Goal: Task Accomplishment & Management: Complete application form

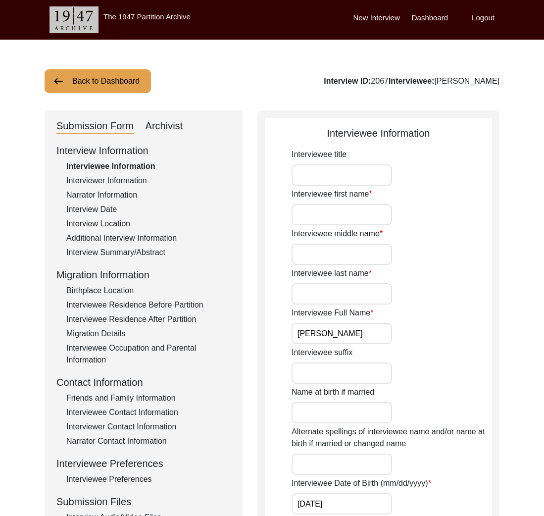
drag, startPoint x: 0, startPoint y: 0, endPoint x: 125, endPoint y: 77, distance: 147.1
click at [125, 77] on button "Back to Dashboard" at bounding box center [98, 81] width 106 height 24
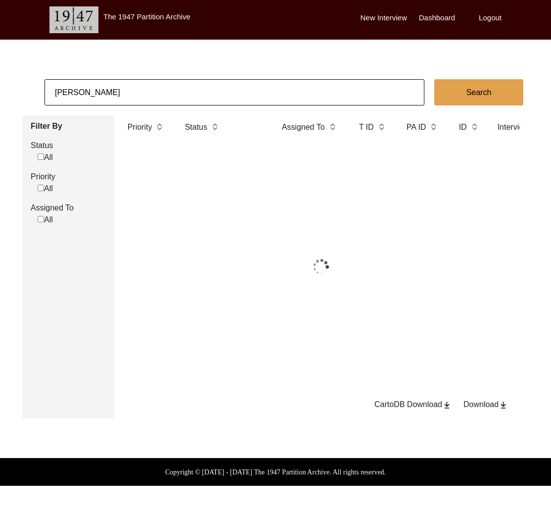
click at [142, 85] on input "geoff" at bounding box center [235, 92] width 380 height 26
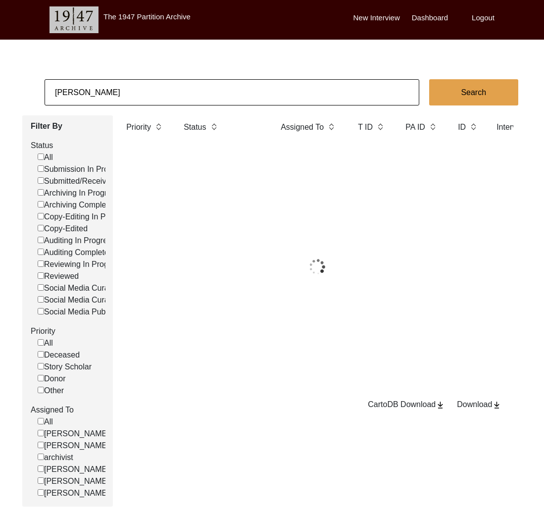
paste input "Izzat Shah"
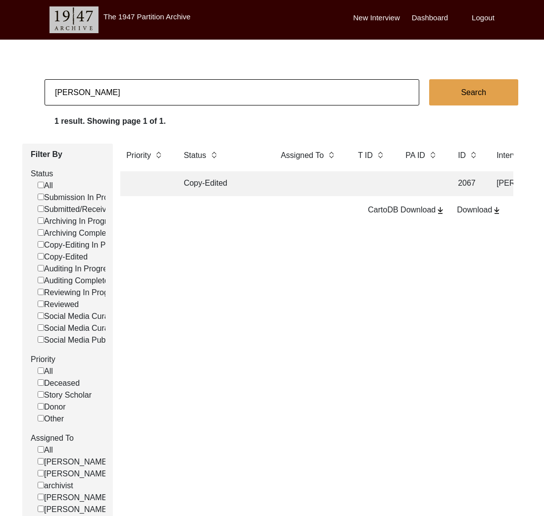
type input "Izzat Shah"
checkbox input "false"
click at [208, 192] on td "Copy-Edited" at bounding box center [222, 183] width 89 height 25
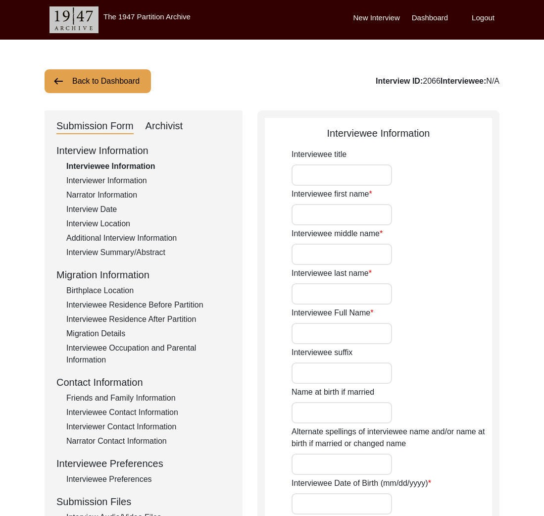
type input "Izzat Shah"
type input "3/26/1933"
type input "Male"
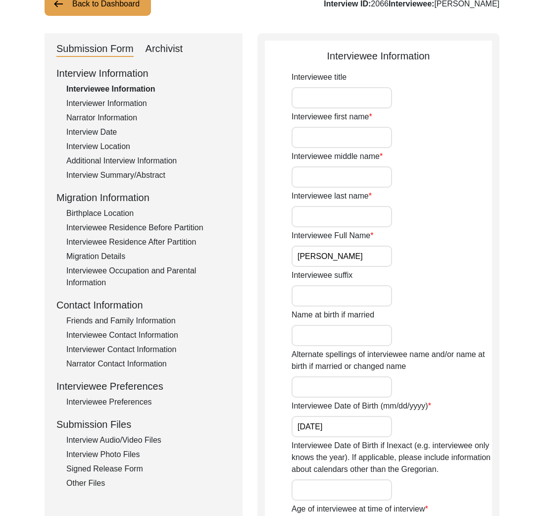
scroll to position [186, 0]
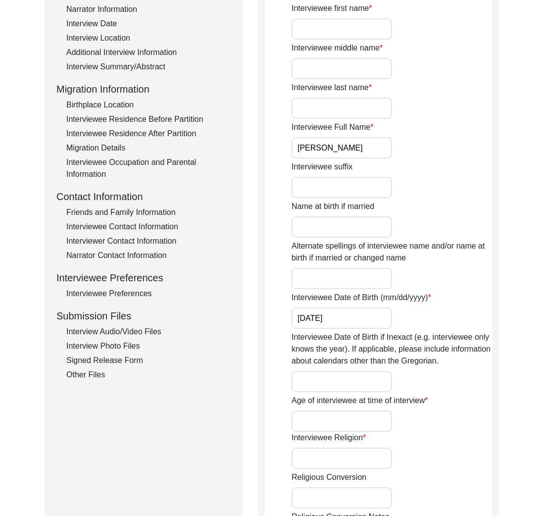
click at [146, 353] on div "Interview Information Interviewee Information Interviewer Information Narrator …" at bounding box center [143, 168] width 174 height 423
click at [143, 352] on div "Interview Information Interviewee Information Interviewer Information Narrator …" at bounding box center [143, 168] width 174 height 423
click at [134, 351] on div "Interview Photo Files" at bounding box center [148, 346] width 164 height 12
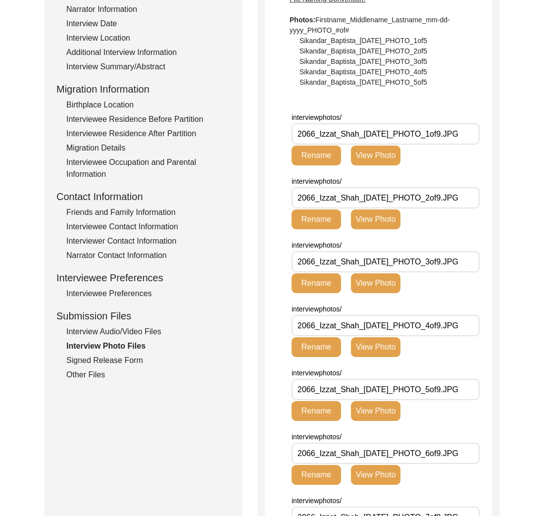
click at [376, 150] on button "View Photo" at bounding box center [375, 155] width 49 height 20
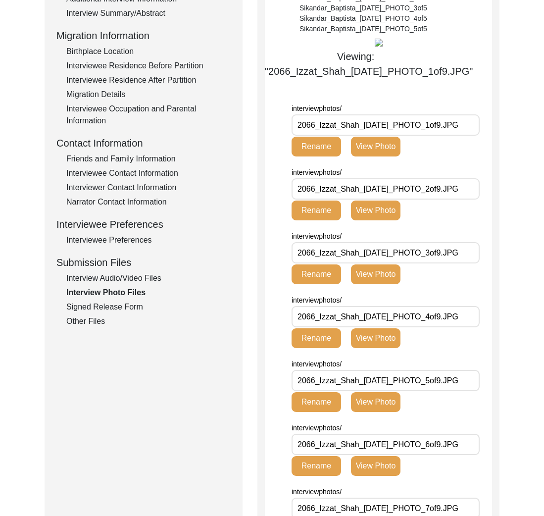
scroll to position [0, 0]
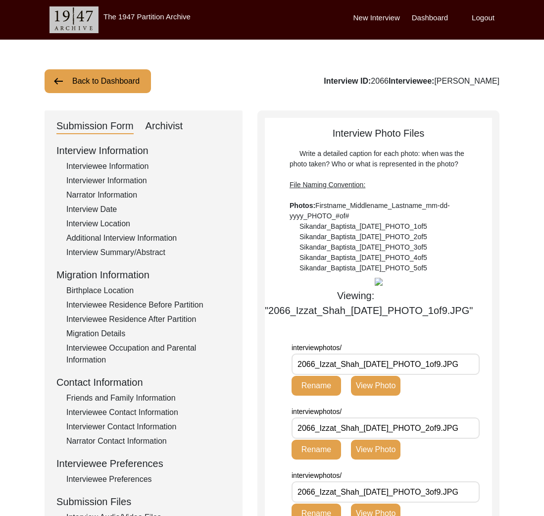
click at [129, 399] on div "Friends and Family Information" at bounding box center [148, 398] width 164 height 12
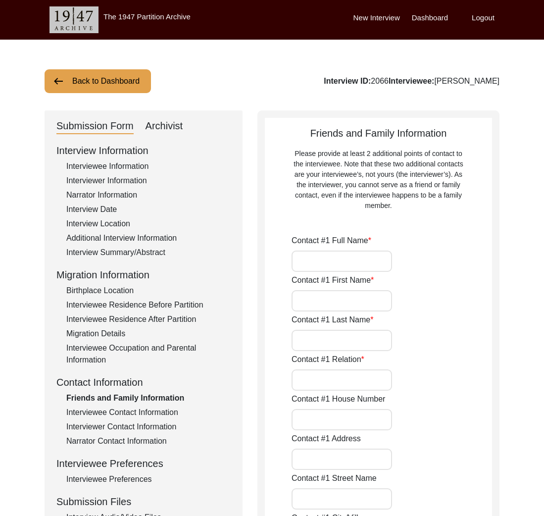
type input "Khwaja Salman Shah"
type input "Grandson"
type input "House No. 5-C, Block H, Gulberg II"
type input "Lahore"
type input "Punjab"
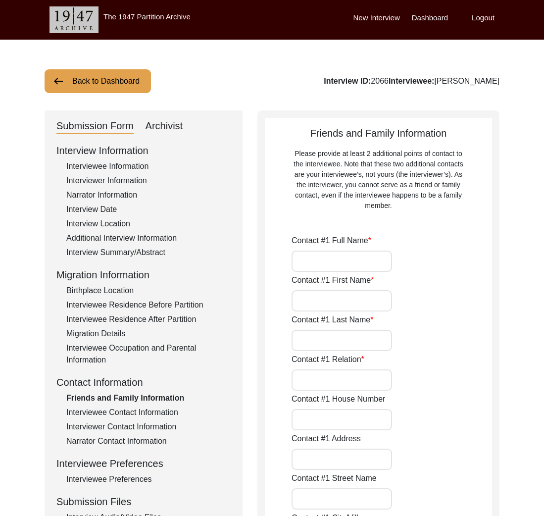
type input "Pakistan"
type input "ksalmanshah@outlook.com"
type input "Dr. Amna Bashir"
type input "Daughter-in-Law"
type input "House No. 5-C, Block H, Gulberg II"
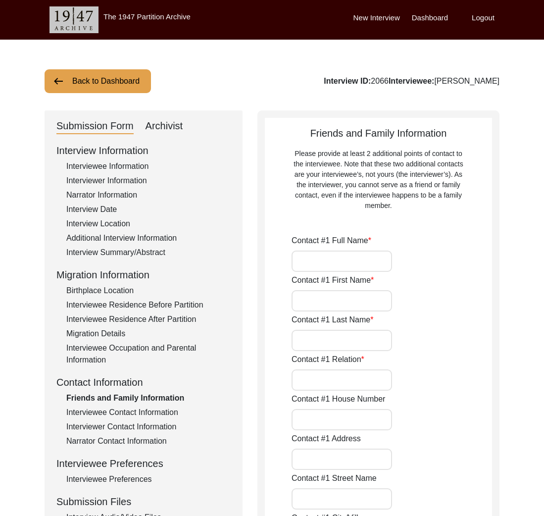
type input "Lahore"
type input "Punjab"
type input "Pakistan"
type input "0348-4484440"
type input "amnanabeel@hotmail.com"
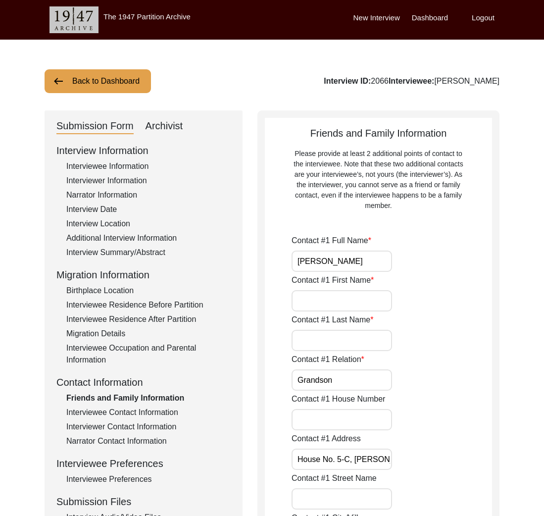
drag, startPoint x: 114, startPoint y: 75, endPoint x: 121, endPoint y: 78, distance: 7.5
click at [115, 76] on button "Back to Dashboard" at bounding box center [98, 81] width 106 height 24
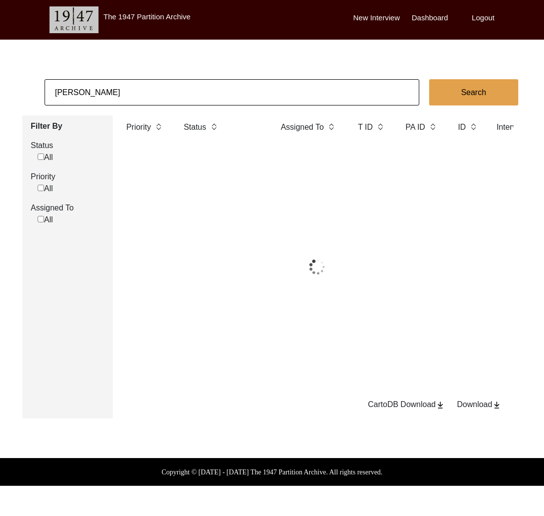
click at [160, 88] on input "Izzat Shah" at bounding box center [232, 92] width 375 height 26
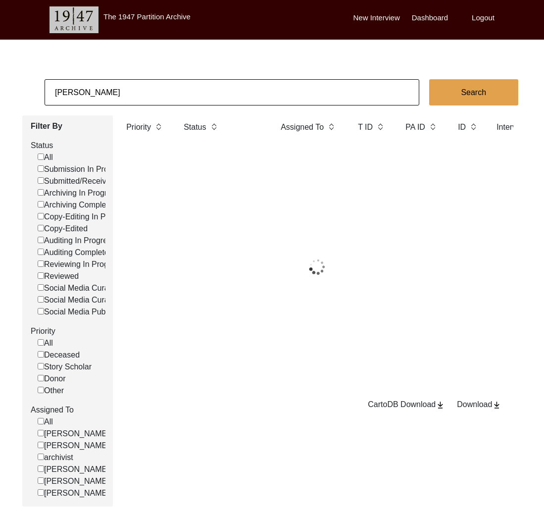
click at [160, 88] on input "Izzat Shah" at bounding box center [232, 92] width 375 height 26
paste input "ijlal haider"
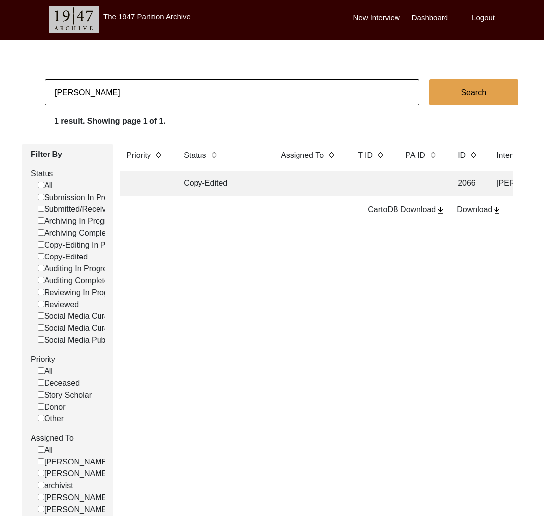
type input "ijlal haider"
checkbox input "false"
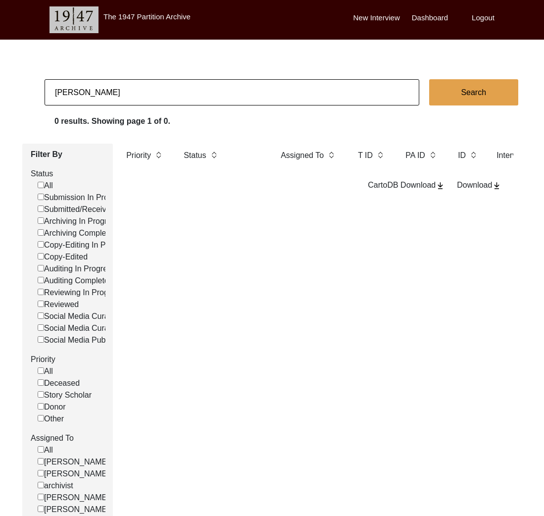
drag, startPoint x: 105, startPoint y: 99, endPoint x: 33, endPoint y: 95, distance: 72.3
click at [33, 95] on app-records-search "ijlal haider Search 0 results. Showing page 1 of 0. Filter By Status All Submis…" at bounding box center [272, 306] width 544 height 455
drag, startPoint x: 57, startPoint y: 93, endPoint x: 61, endPoint y: 105, distance: 12.4
click at [57, 93] on input "ijlal haider" at bounding box center [232, 92] width 375 height 26
type input "ijlal haider"
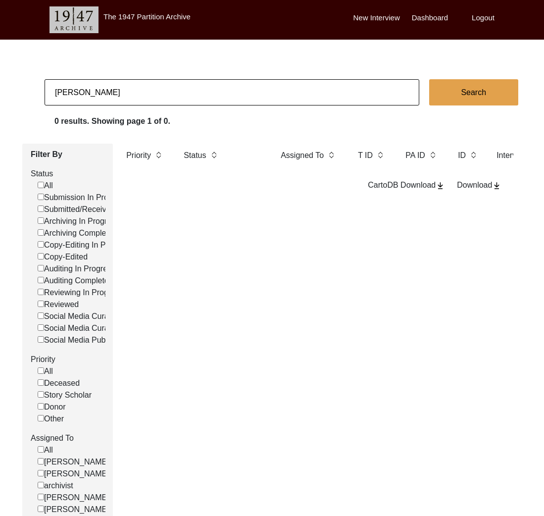
checkbox input "false"
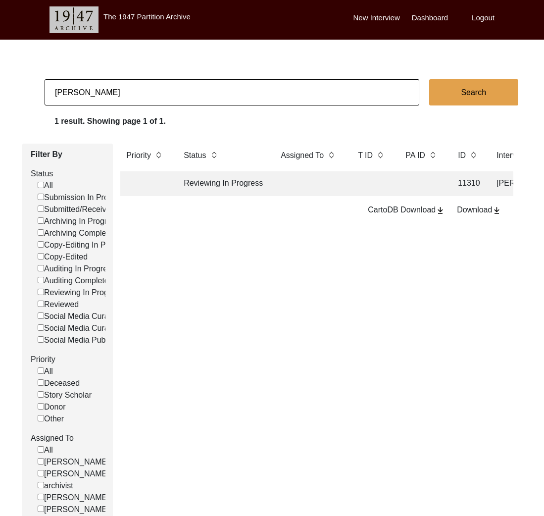
click at [196, 180] on td "Reviewing In Progress" at bounding box center [222, 183] width 89 height 25
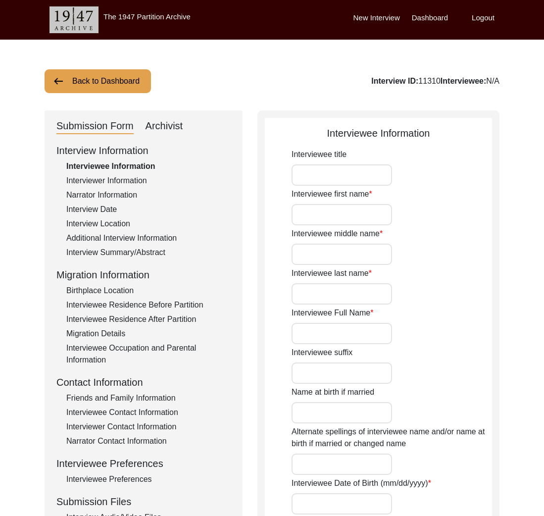
type input "Abdur"
type input "-"
type input "Rahim"
type input "Abdur Rahim"
type input "1936"
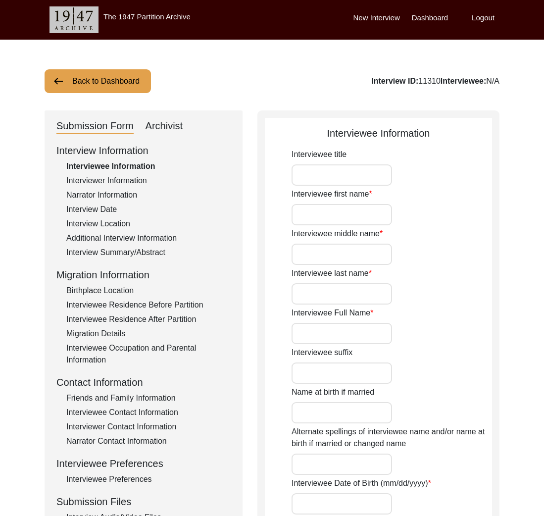
type input "1936"
type input "88"
type input "Islam"
type input "Urdu"
type input "Balti"
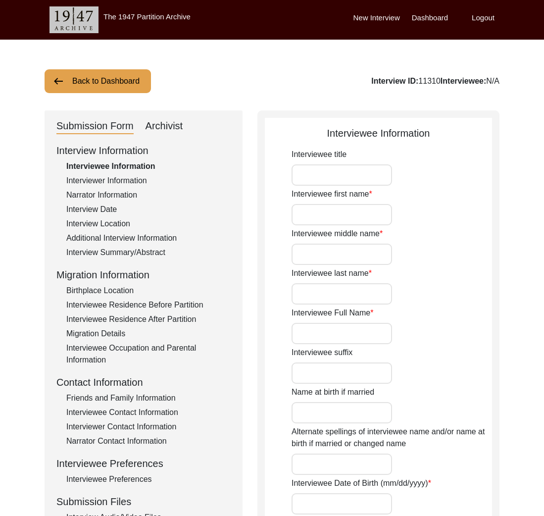
type input "Male"
type input "Balti"
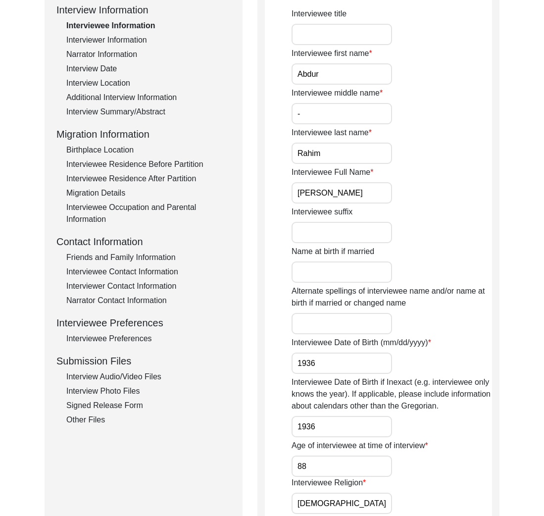
click at [140, 371] on div "Interview Audio/Video Files" at bounding box center [148, 377] width 164 height 12
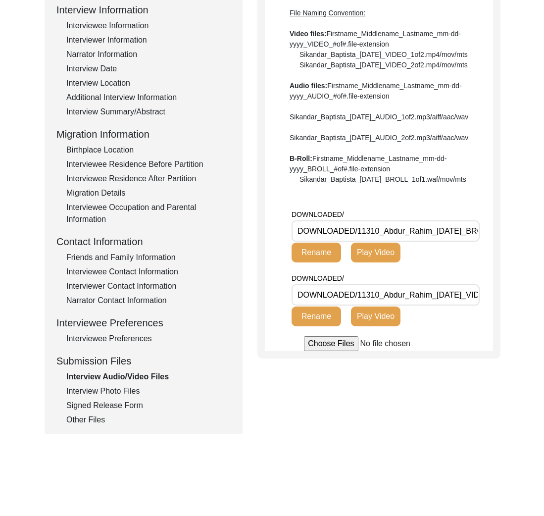
click at [95, 417] on div "Other Files" at bounding box center [148, 420] width 164 height 12
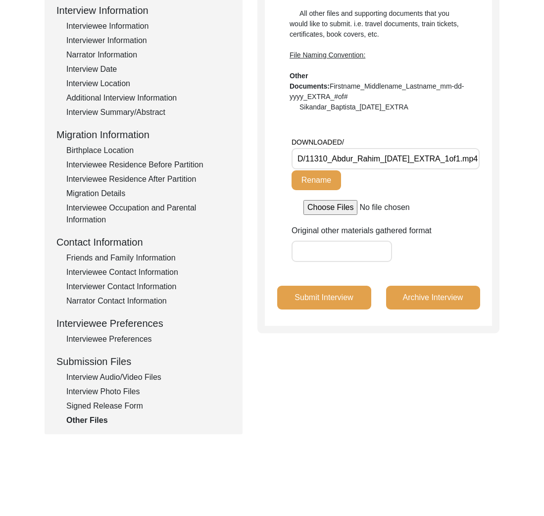
scroll to position [0, 0]
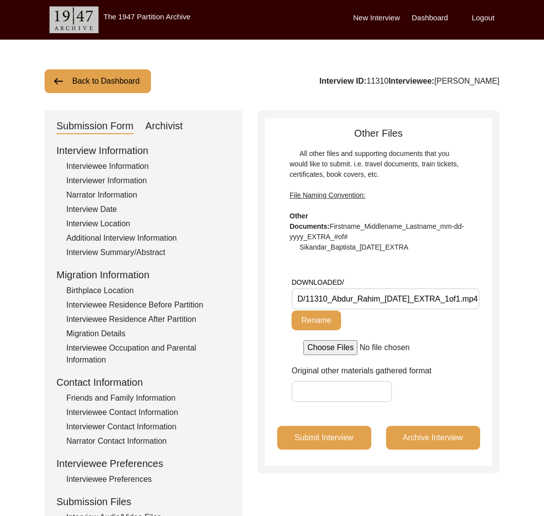
drag, startPoint x: 118, startPoint y: 74, endPoint x: 132, endPoint y: 79, distance: 14.7
click at [118, 74] on button "Back to Dashboard" at bounding box center [98, 81] width 106 height 24
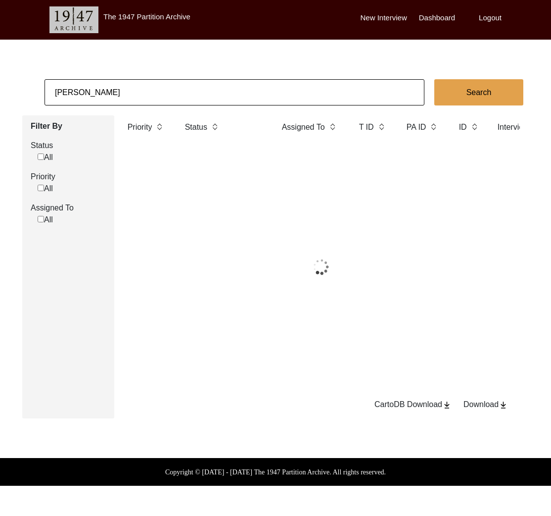
click at [134, 79] on div "ijlal haider Search" at bounding box center [298, 92] width 507 height 26
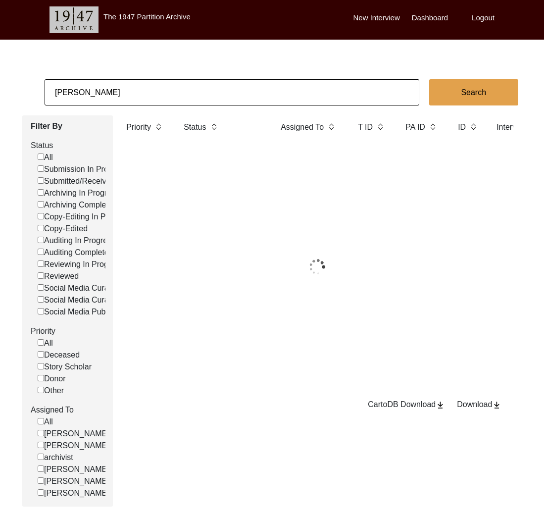
click at [134, 79] on div "ijlal haider Search" at bounding box center [294, 92] width 499 height 26
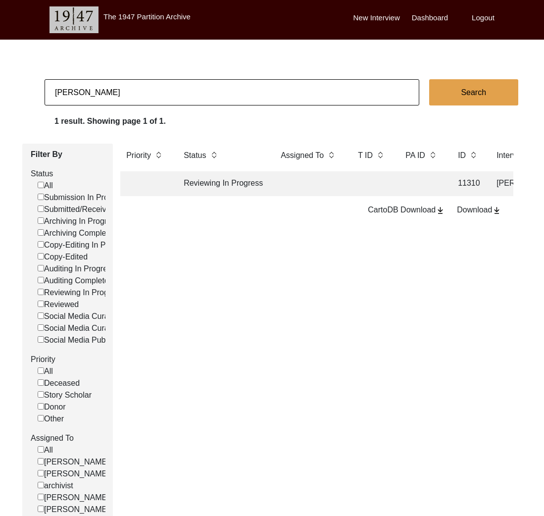
click at [133, 88] on input "ijlal haider" at bounding box center [232, 92] width 375 height 26
paste input "Narayani Ghosa"
type input "Narayani Ghosa"
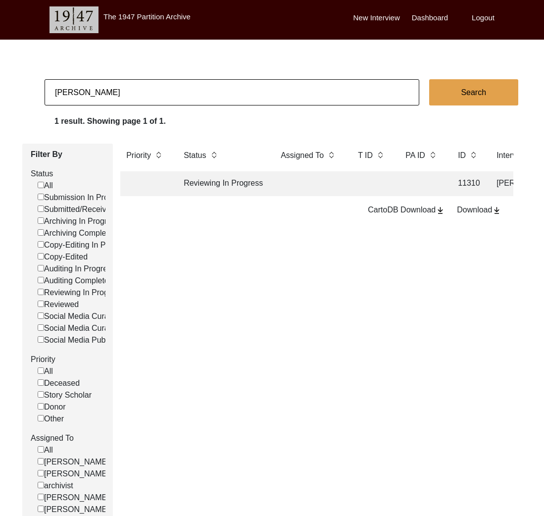
checkbox input "false"
type input "Narayani Ghosal"
click at [235, 175] on td "Archiving Completed" at bounding box center [222, 183] width 89 height 25
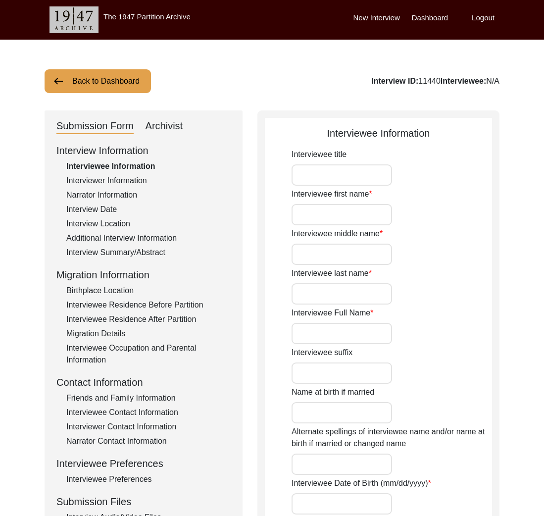
type input "Mrs."
type input "Narayani Ghosal"
type input "Narayani"
type input "Ghosal"
type input "Narayani Ghosal"
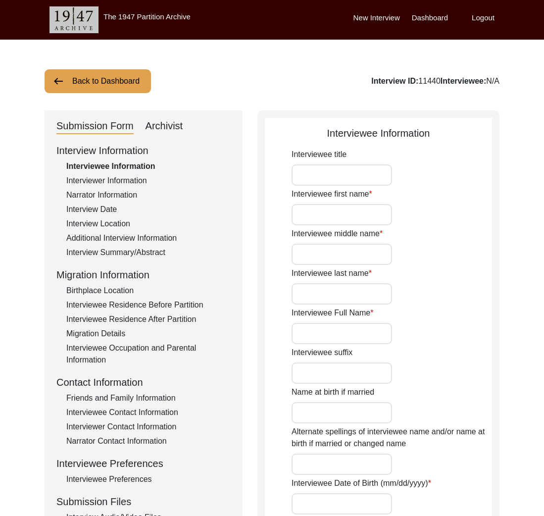
type input "02/02/1939"
type input "86"
type input "Hinduism"
type input "Bengali"
type input "Female"
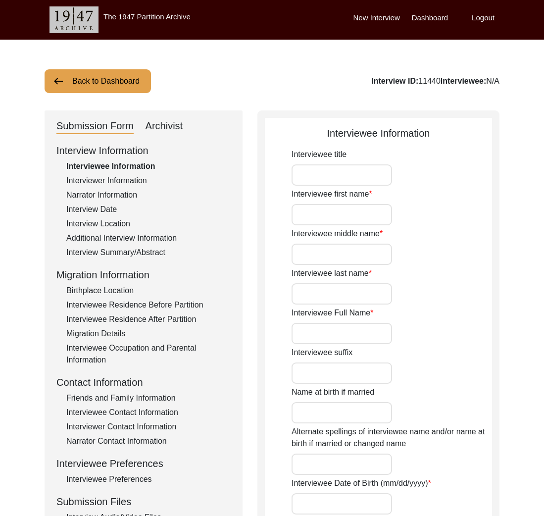
type input "Bengali"
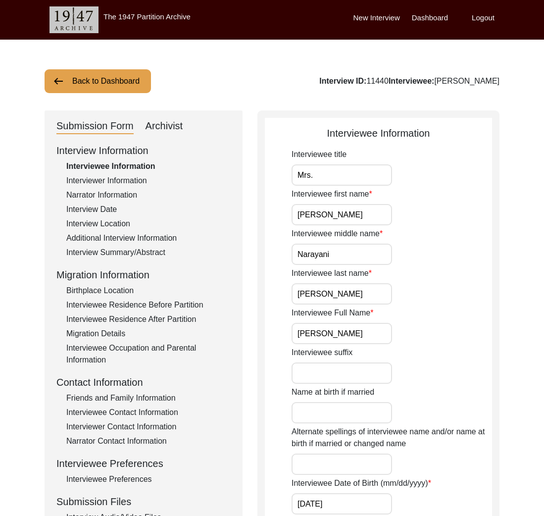
click at [124, 394] on div "Friends and Family Information" at bounding box center [148, 398] width 164 height 12
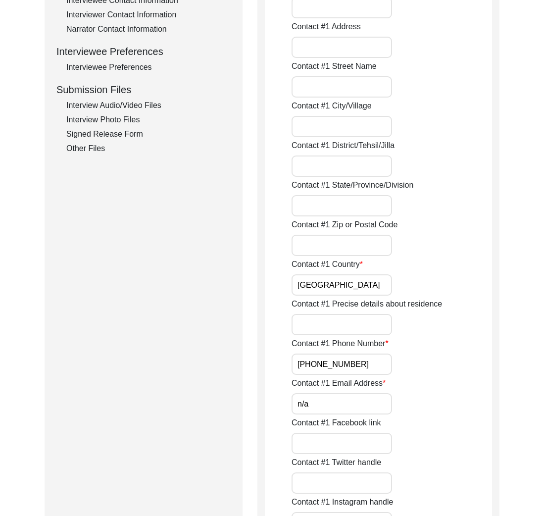
scroll to position [334, 0]
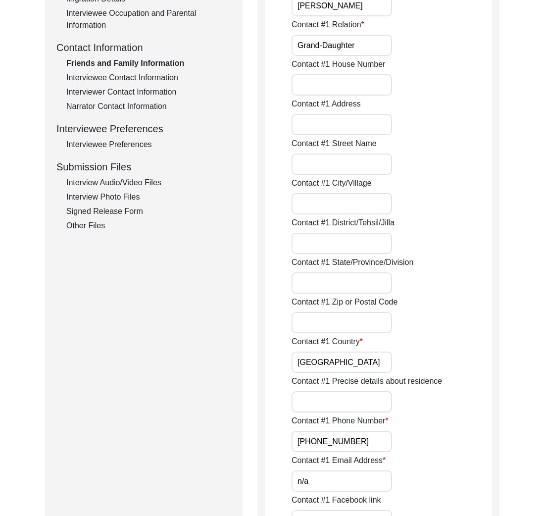
click at [140, 82] on div "Interviewee Contact Information" at bounding box center [148, 78] width 164 height 12
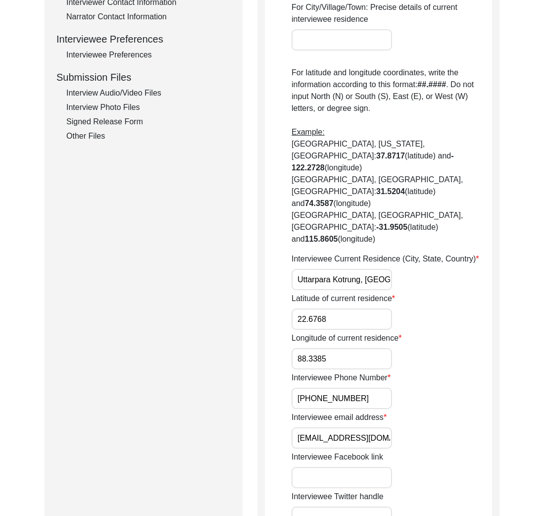
scroll to position [0, 0]
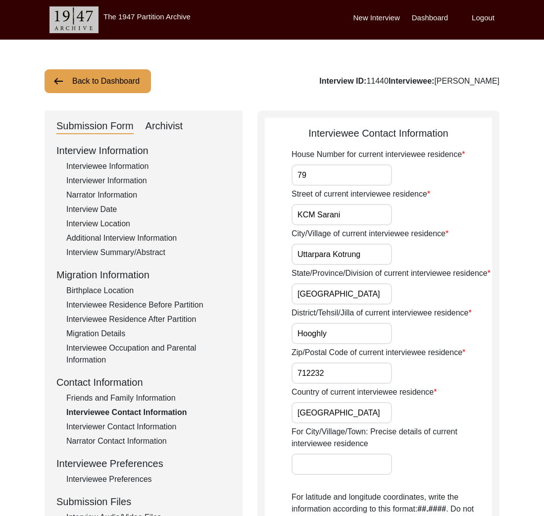
click at [132, 81] on button "Back to Dashboard" at bounding box center [98, 81] width 106 height 24
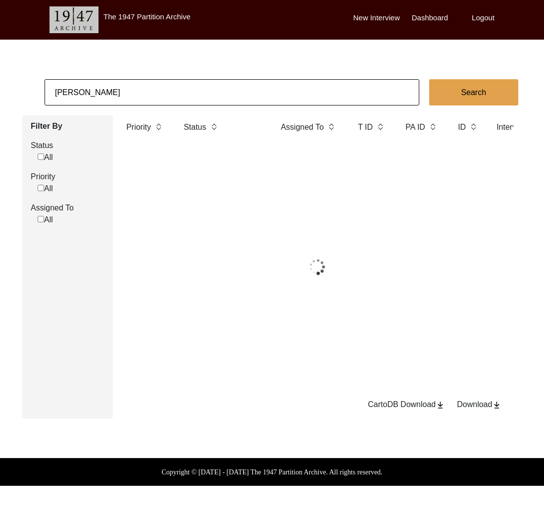
click at [143, 97] on input "Narayani Ghosa" at bounding box center [232, 92] width 375 height 26
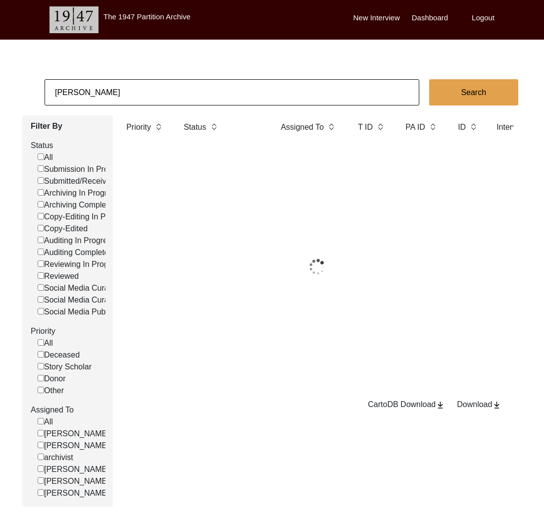
click at [143, 97] on input "Narayani Ghosa" at bounding box center [232, 92] width 375 height 26
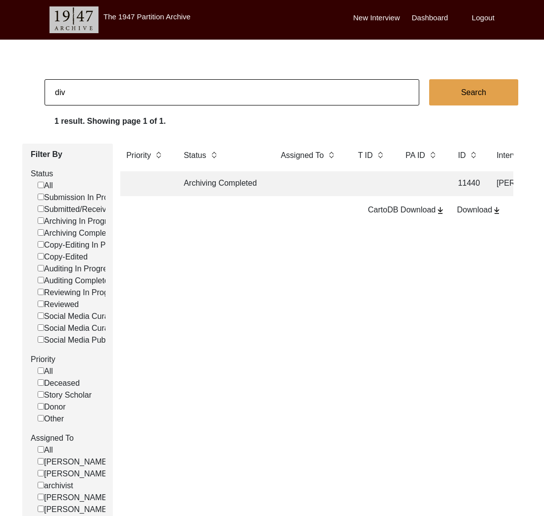
type input "Divyangana Mondal"
checkbox input "false"
click at [219, 184] on td "Submitted/Received" at bounding box center [222, 183] width 89 height 25
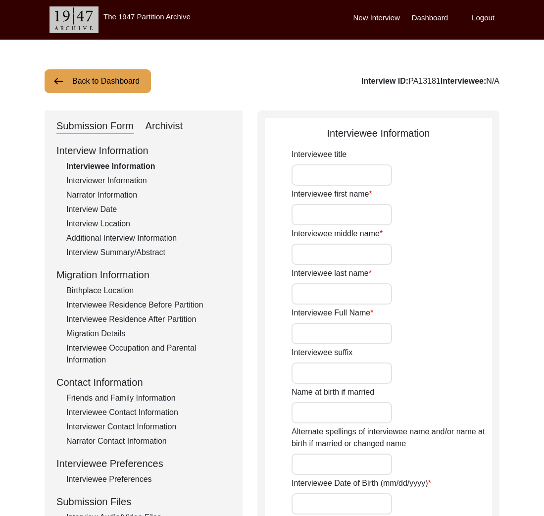
type input "Prof."
type input "Manindra"
type input "Nath"
type input "Basak"
type input "Manindra Nath Basak"
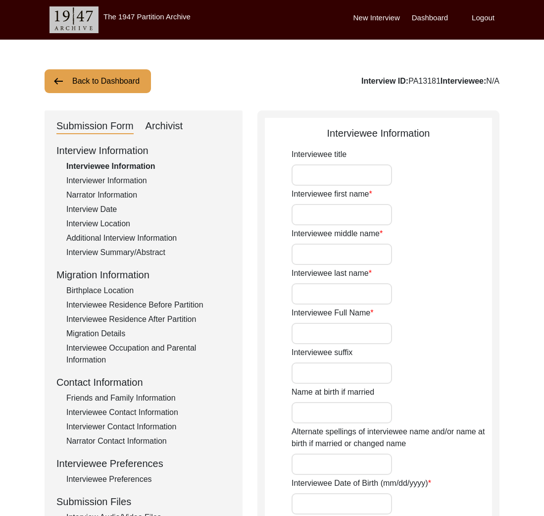
type input "N/A"
type input "10/01/1931"
type input "N/A"
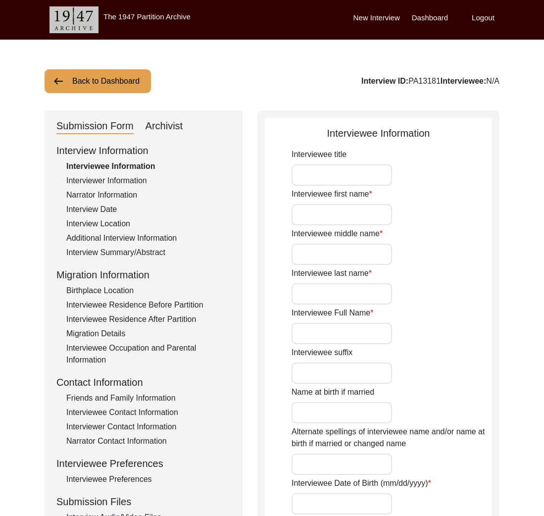
type input "94"
type input "Hindu"
type input "N/A"
type textarea "N/A"
type input "Bengali"
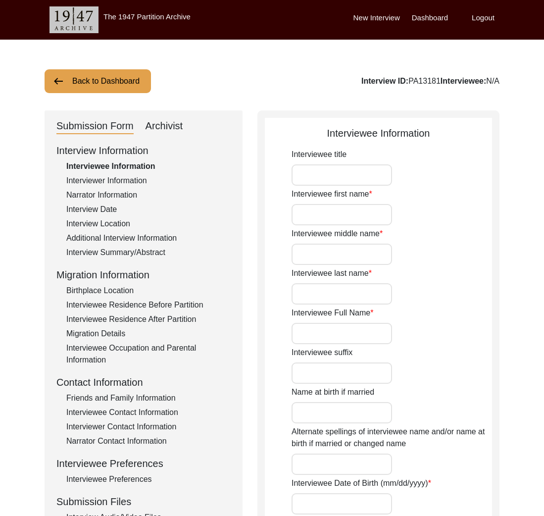
type input "Dhakaiya"
type input "Male"
type input "Bangal"
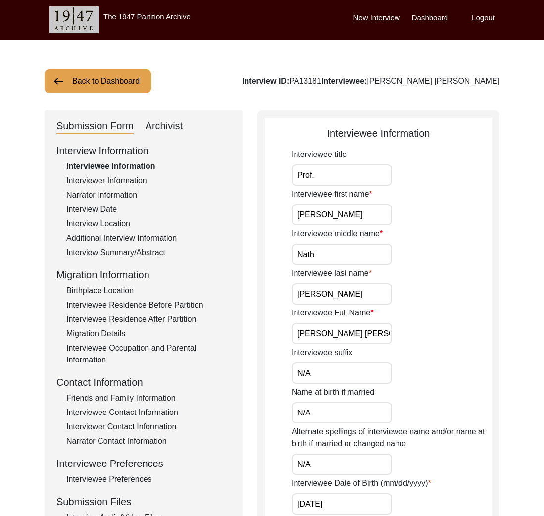
click at [169, 123] on div "Archivist" at bounding box center [164, 126] width 38 height 16
select select "Submitted/Received"
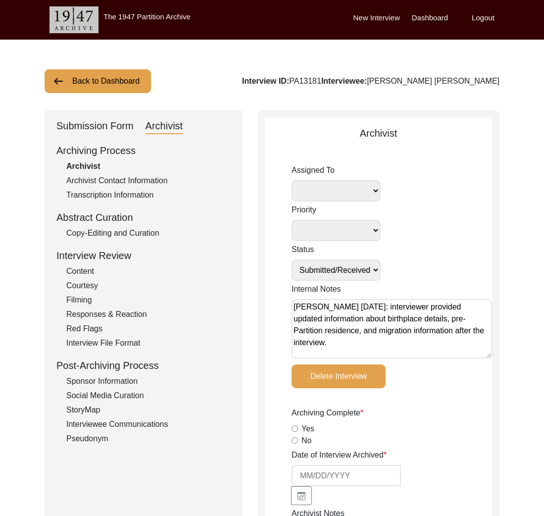
click at [294, 306] on textarea "Tori Borges March 6, 2025: interviewer provided updated information about birth…" at bounding box center [391, 328] width 200 height 59
click at [301, 308] on textarea "Tori Borges March 6, 2025: interviewer provided updated information about birth…" at bounding box center [391, 328] width 200 height 59
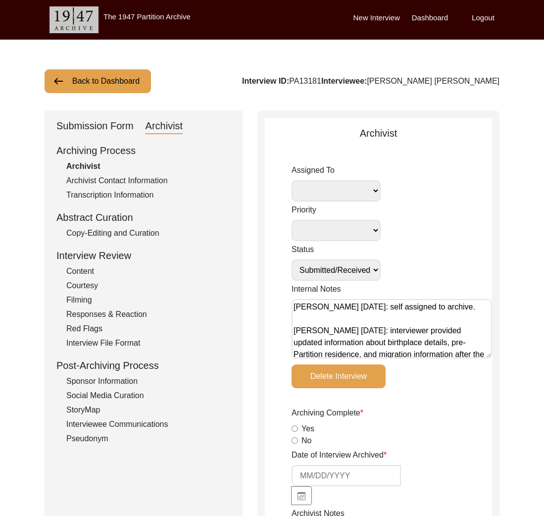
type textarea "Tori Borges October 14, 2025: self assigned to archive. Tori Borges March 6, 20…"
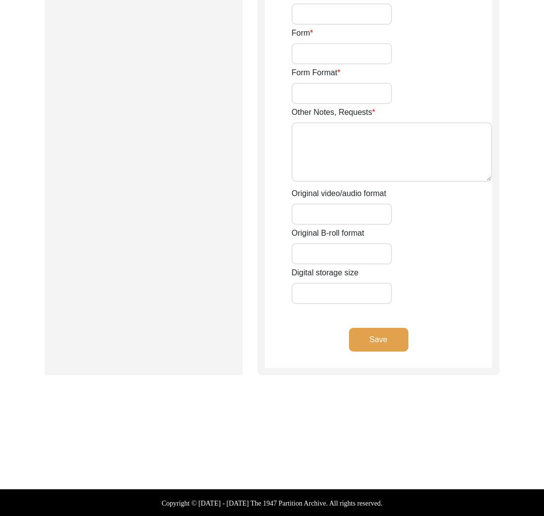
click at [379, 337] on button "Save" at bounding box center [378, 340] width 59 height 24
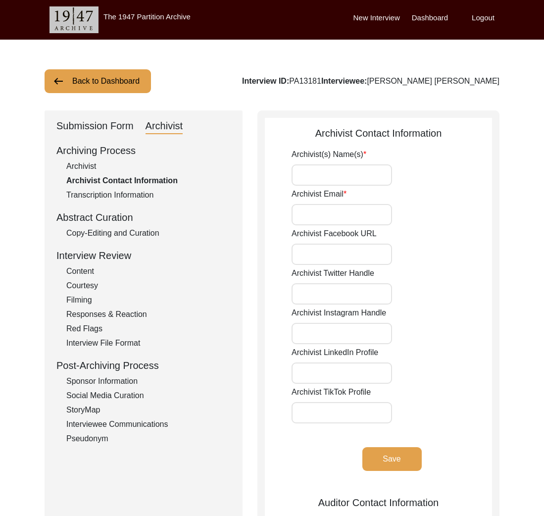
click at [91, 164] on div "Archivist" at bounding box center [148, 166] width 164 height 12
select select "Submitted/Received"
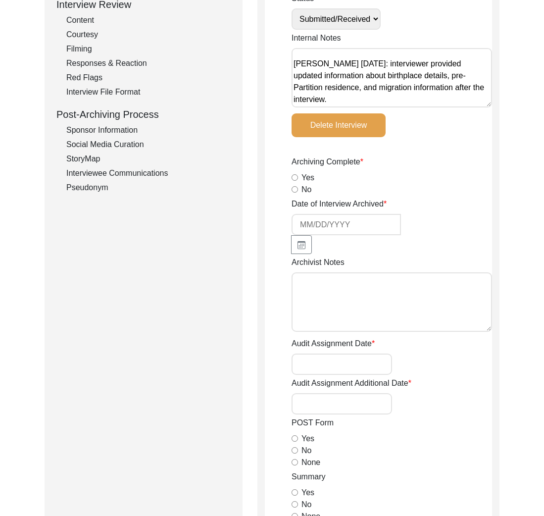
scroll to position [95, 0]
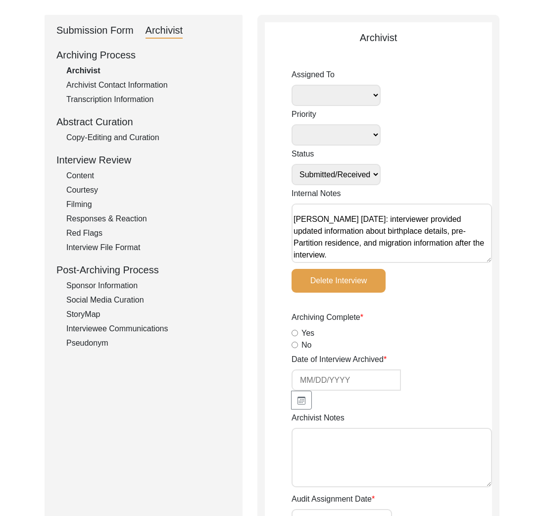
drag, startPoint x: 89, startPoint y: 28, endPoint x: 93, endPoint y: 33, distance: 6.5
click at [89, 28] on div "Submission Form" at bounding box center [94, 31] width 77 height 16
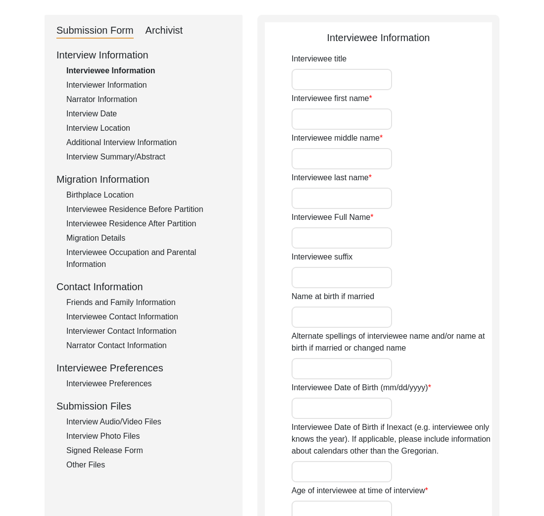
type input "Prof."
type input "Manindra"
type input "Nath"
type input "Basak"
type input "Manindra Nath Basak"
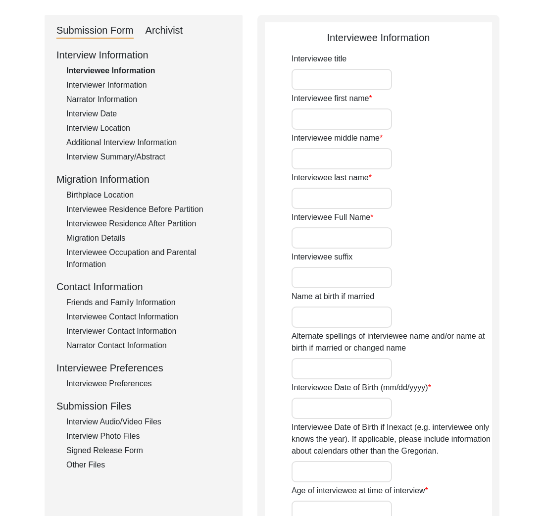
type input "N/A"
type input "10/01/1931"
type input "N/A"
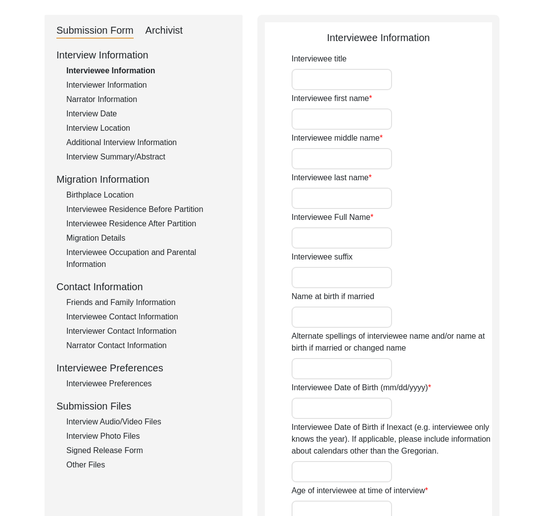
type input "94"
type input "Hindu"
type input "N/A"
type textarea "N/A"
type input "Bengali"
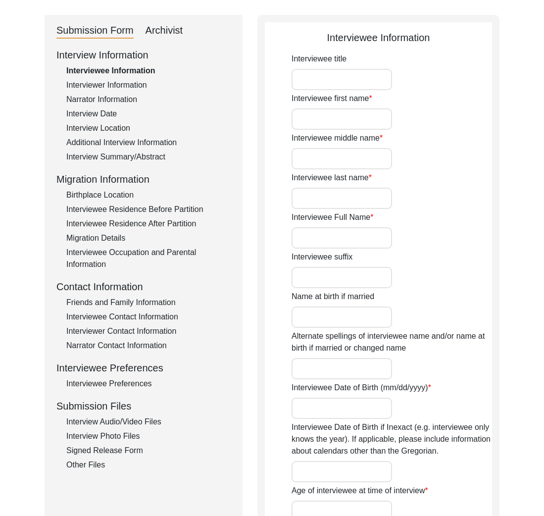
type input "Dhakaiya"
type input "Male"
type input "Bangal"
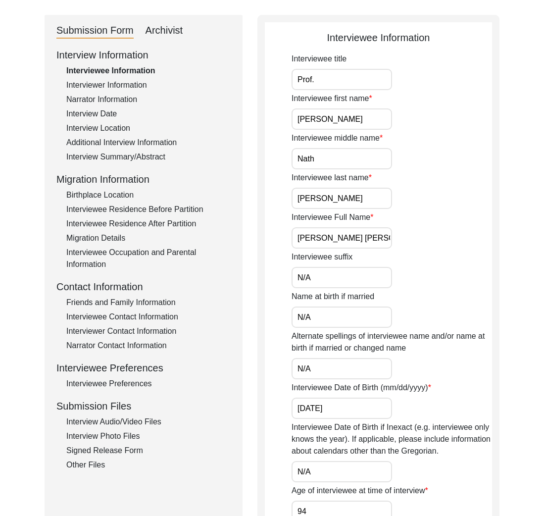
click at [128, 156] on div "Interview Summary/Abstract" at bounding box center [148, 157] width 164 height 12
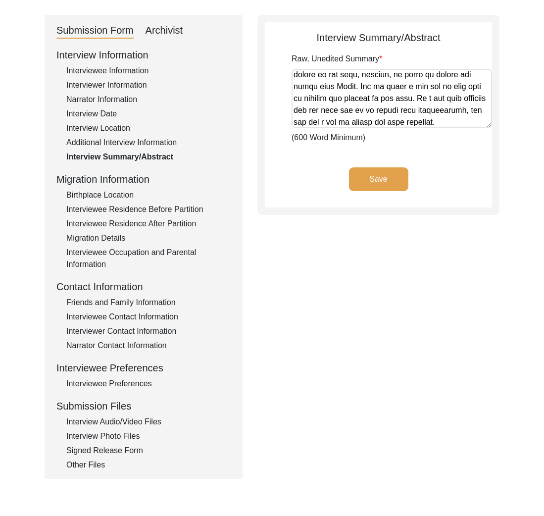
scroll to position [978, 0]
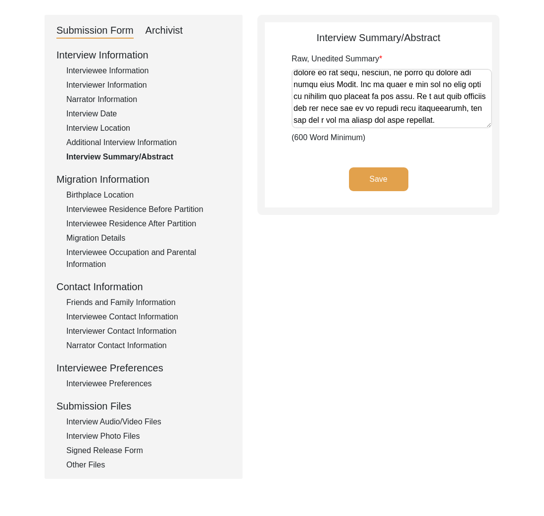
drag, startPoint x: 144, startPoint y: 201, endPoint x: 124, endPoint y: 195, distance: 21.3
click at [144, 201] on div "Interview Information Interviewee Information Interviewer Information Narrator …" at bounding box center [143, 258] width 174 height 423
drag, startPoint x: 124, startPoint y: 195, endPoint x: 139, endPoint y: 213, distance: 23.2
click at [124, 195] on div "Birthplace Location" at bounding box center [148, 195] width 164 height 12
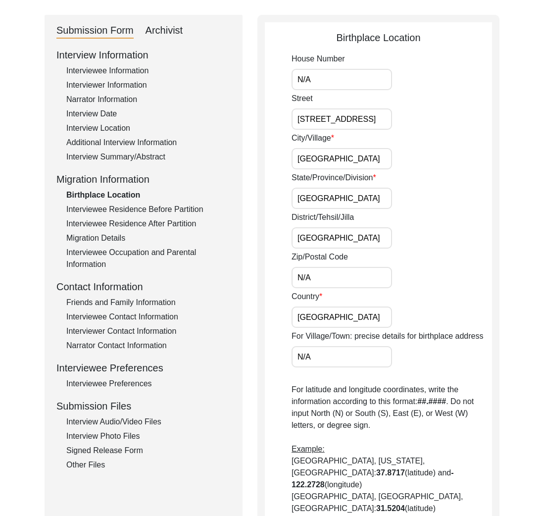
click at [143, 208] on div "Interviewee Residence Before Partition" at bounding box center [148, 209] width 164 height 12
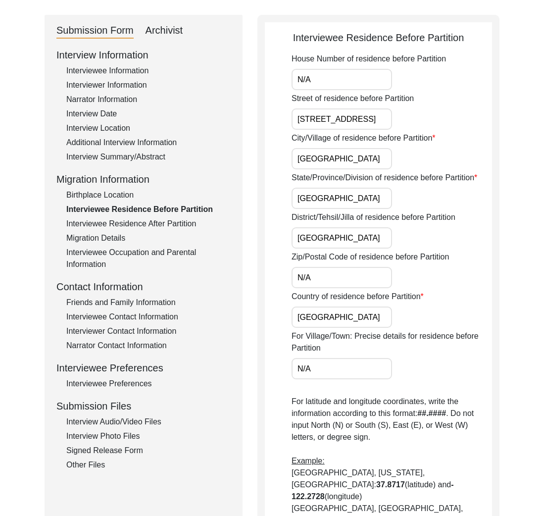
click at [131, 420] on div "Interview Audio/Video Files" at bounding box center [148, 422] width 164 height 12
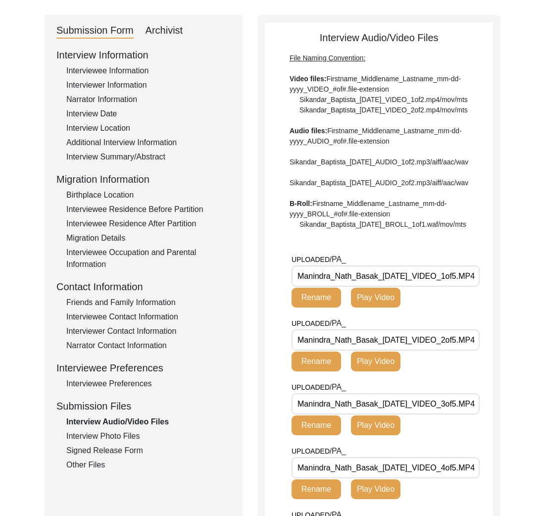
scroll to position [0, 12]
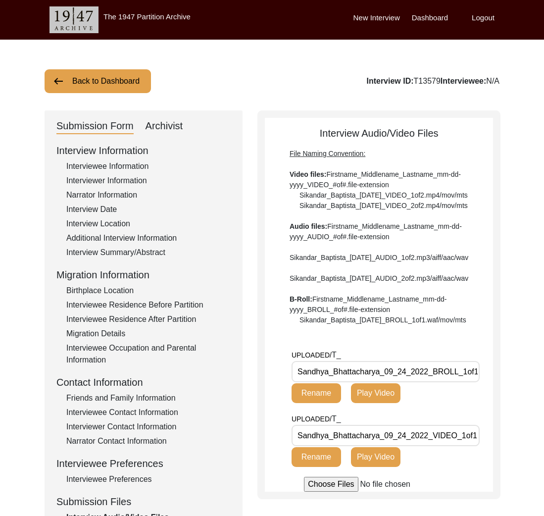
scroll to position [94, 0]
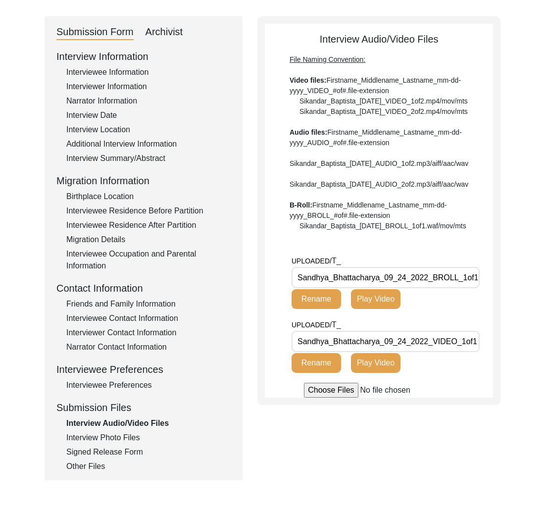
click at [86, 441] on div "Interview Photo Files" at bounding box center [148, 437] width 164 height 12
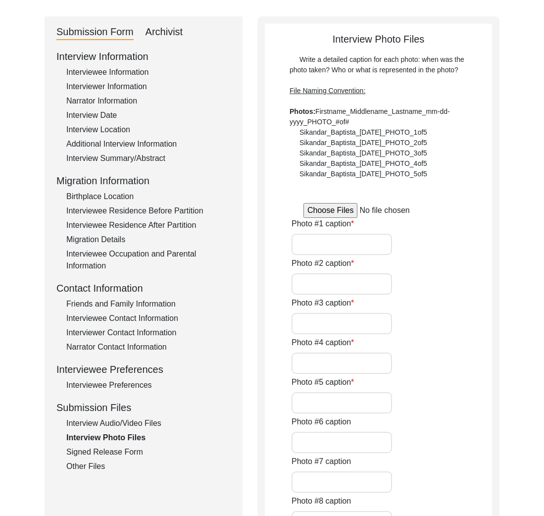
click at [99, 430] on div "Interview Information Interviewee Information Interviewer Information Narrator …" at bounding box center [143, 260] width 174 height 423
click at [100, 425] on div "Interview Audio/Video Files" at bounding box center [148, 423] width 164 height 12
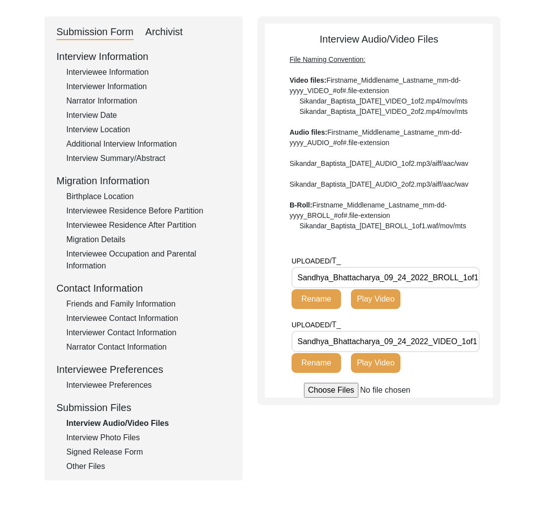
click at [392, 373] on button "Play Video" at bounding box center [375, 363] width 49 height 20
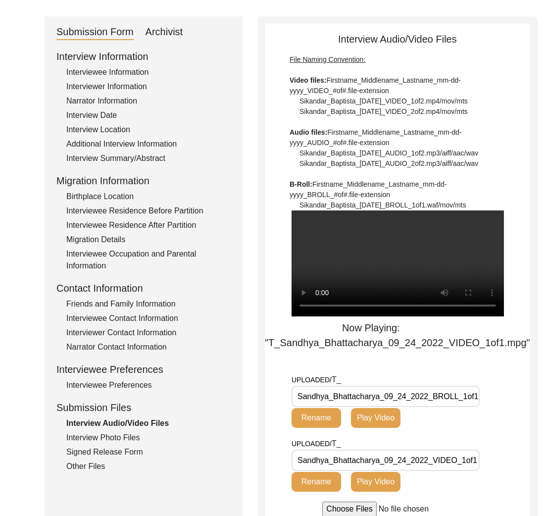
click at [387, 408] on button "Play Video" at bounding box center [375, 418] width 49 height 20
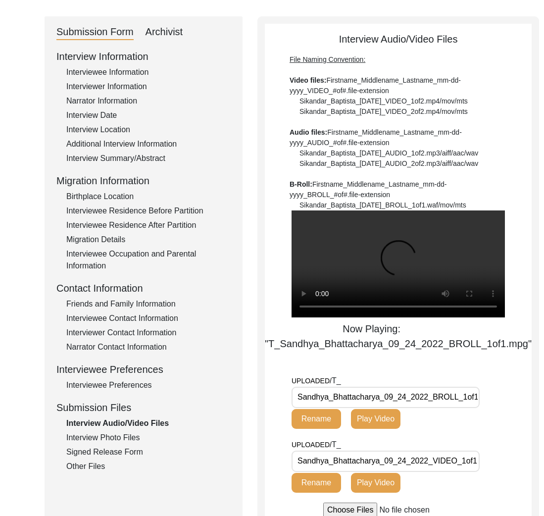
scroll to position [0, 18]
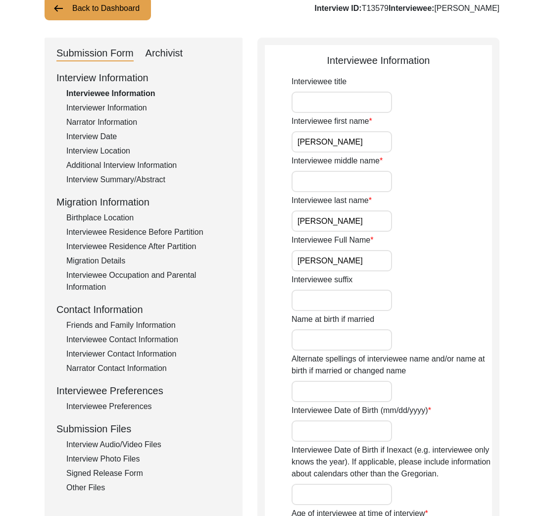
scroll to position [39, 0]
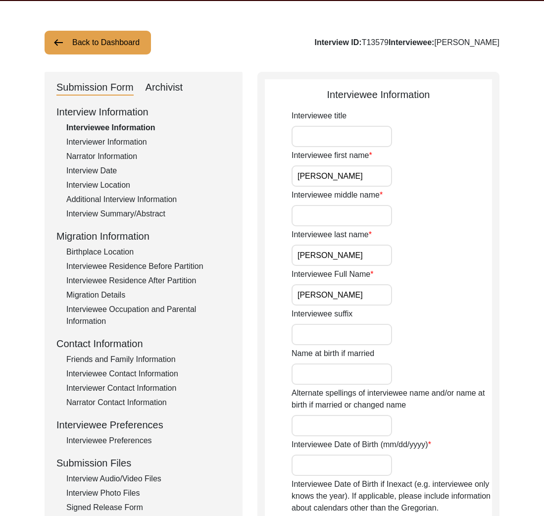
click at [316, 178] on input "Sandya" at bounding box center [341, 175] width 100 height 21
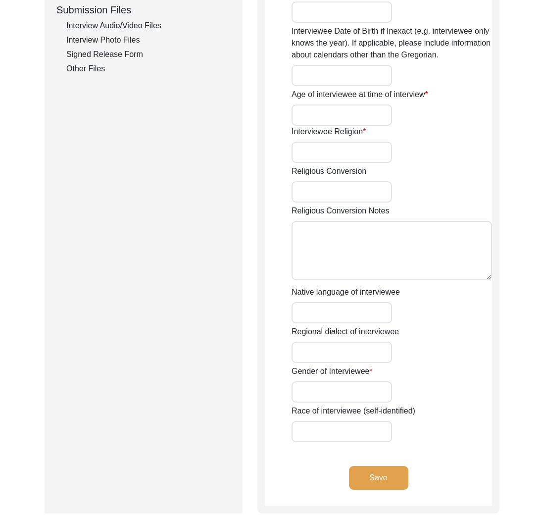
scroll to position [630, 0]
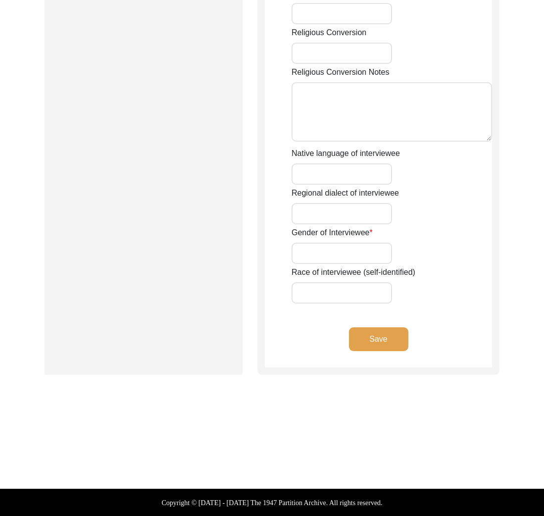
type input "Sandhya"
click at [385, 338] on button "Save" at bounding box center [378, 339] width 59 height 24
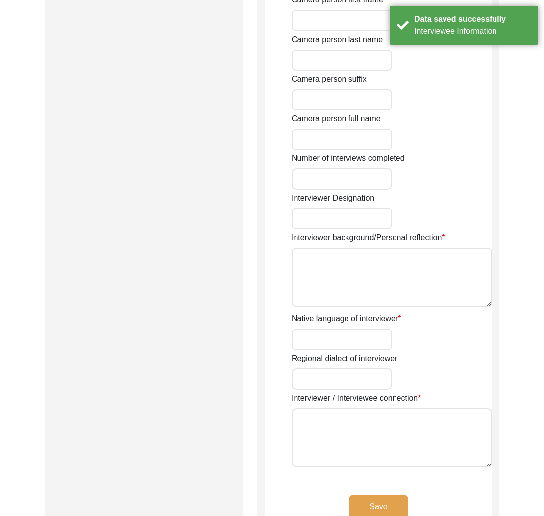
scroll to position [0, 0]
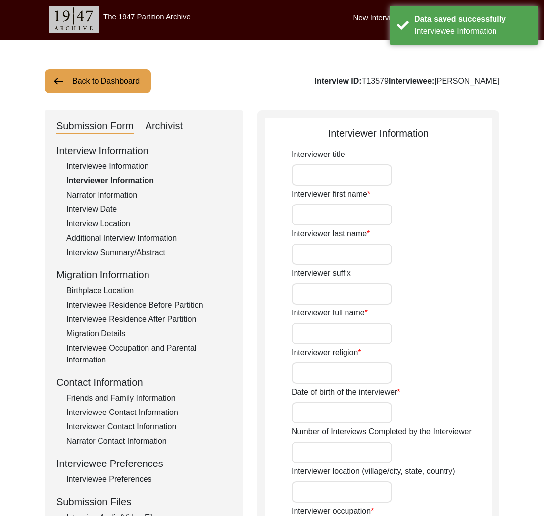
click at [121, 167] on div "Interviewee Information" at bounding box center [148, 166] width 164 height 12
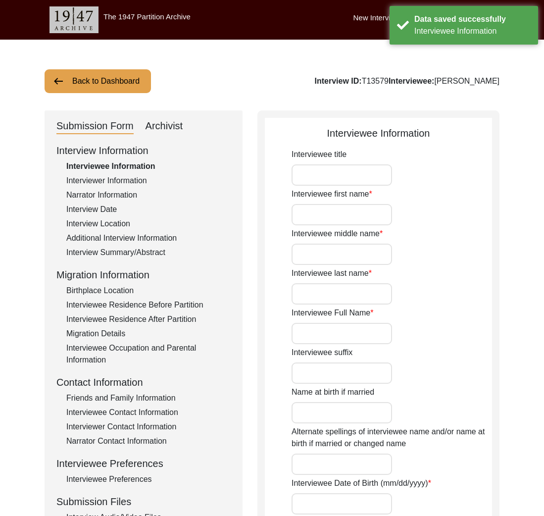
type input "Sandhya"
type input "Bhattacharya"
click at [314, 334] on input "Sandya Bhattacharya" at bounding box center [341, 333] width 100 height 21
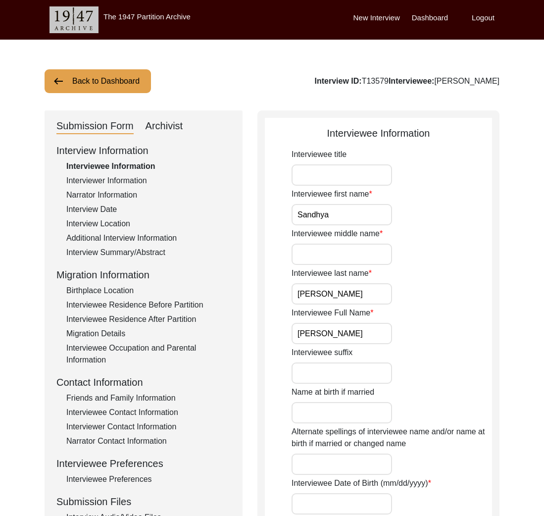
type input "Sandhya Bhattacharya"
click at [427, 297] on div "Interviewee last name Bhattacharya" at bounding box center [391, 285] width 200 height 37
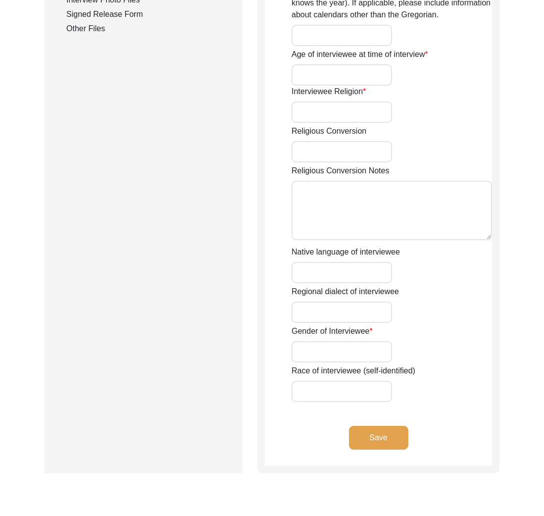
scroll to position [630, 0]
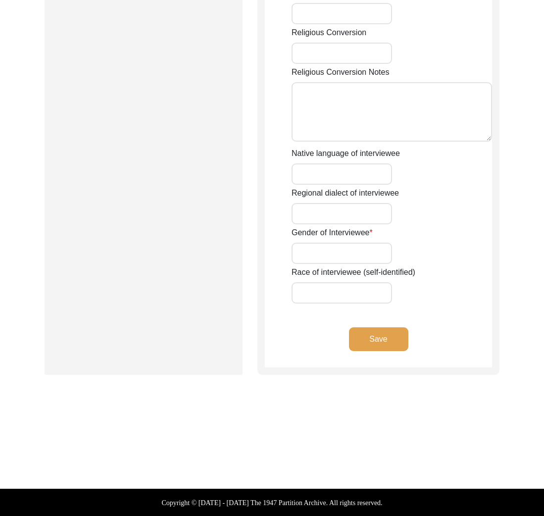
click at [385, 334] on button "Save" at bounding box center [378, 339] width 59 height 24
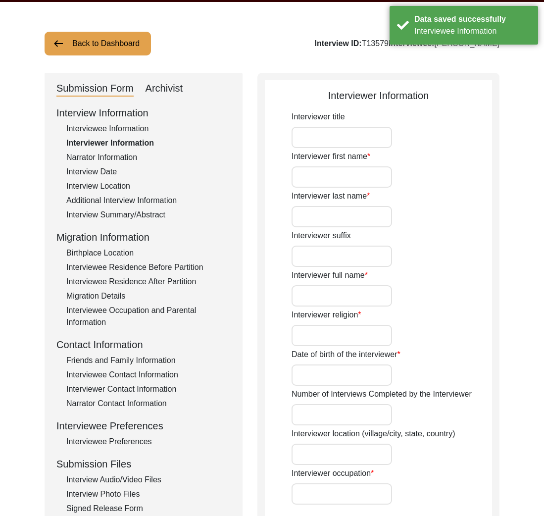
scroll to position [0, 0]
